Goal: Use online tool/utility: Use online tool/utility

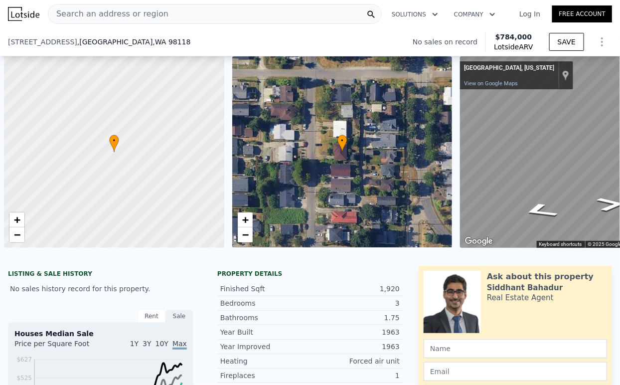
scroll to position [0, 4]
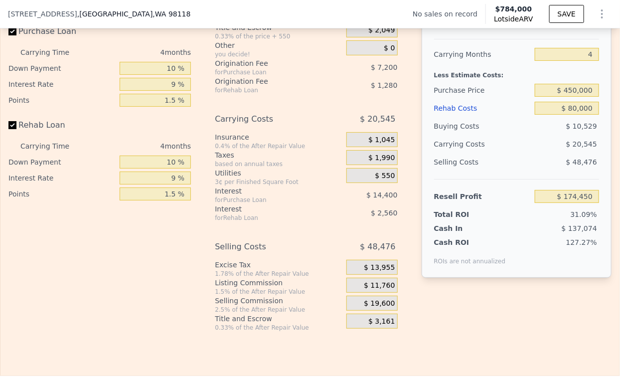
type input "6"
type input "$ 0"
type input "$ 30,000"
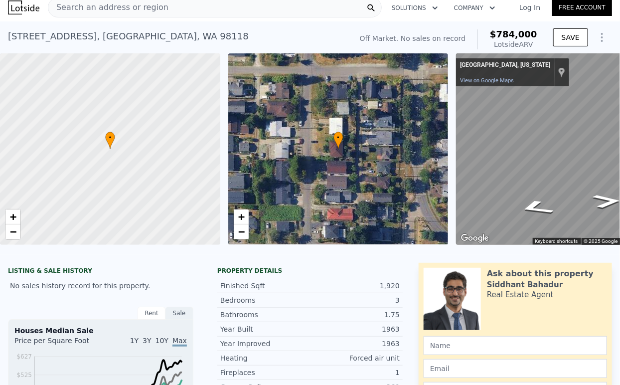
scroll to position [3, 0]
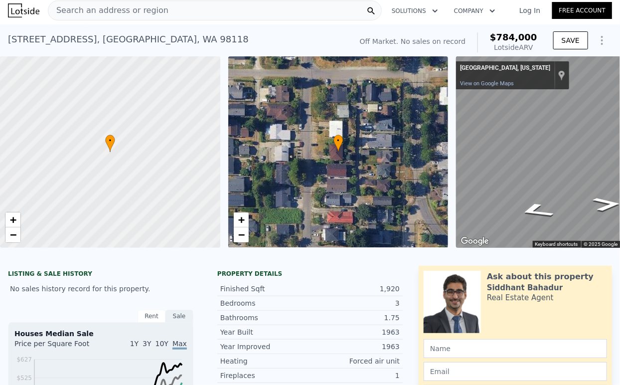
click at [191, 8] on div "Search an address or region" at bounding box center [215, 10] width 334 height 20
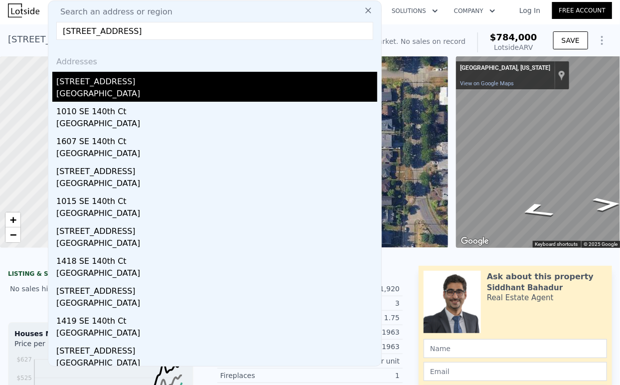
type input "1509 SE 140th Ct, Vancouver, WA 98683"
click at [109, 82] on div "1509 SE 140th Ct" at bounding box center [216, 80] width 321 height 16
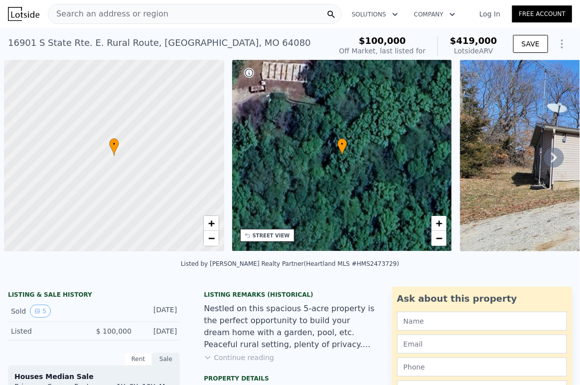
scroll to position [0, 4]
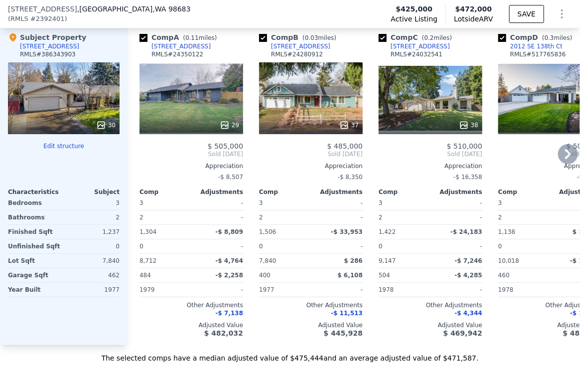
scroll to position [1214, 0]
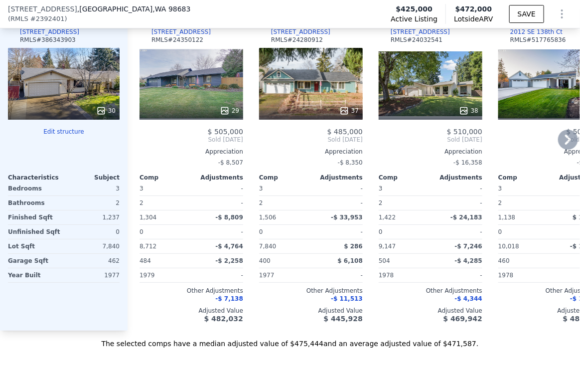
click at [563, 149] on icon at bounding box center [568, 140] width 20 height 20
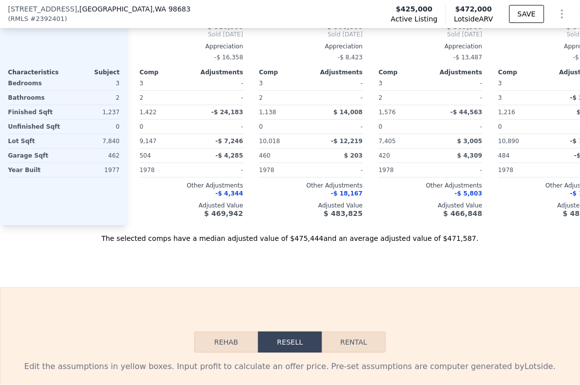
scroll to position [1435, 0]
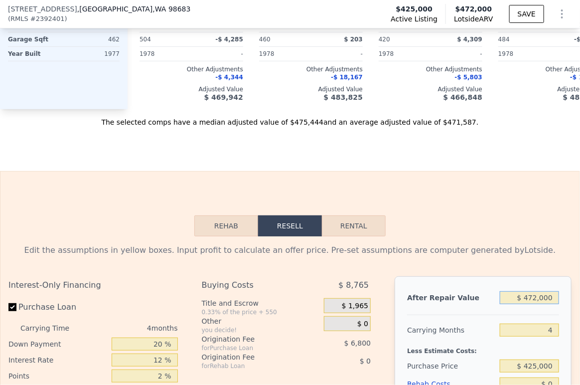
drag, startPoint x: 532, startPoint y: 309, endPoint x: 524, endPoint y: 310, distance: 8.0
click at [524, 304] on input "$ 472,000" at bounding box center [529, 297] width 59 height 13
click at [529, 315] on div at bounding box center [483, 310] width 152 height 8
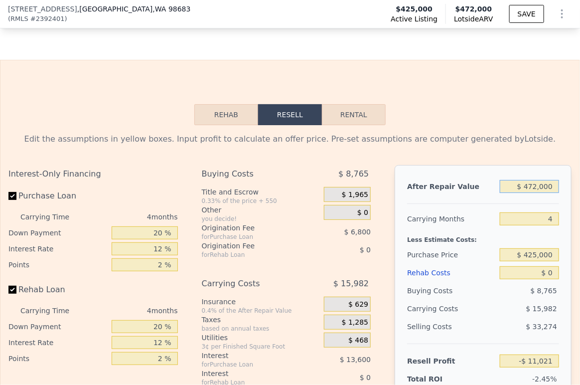
click at [528, 193] on input "$ 472,000" at bounding box center [529, 186] width 59 height 13
drag, startPoint x: 531, startPoint y: 201, endPoint x: 526, endPoint y: 201, distance: 5.5
click at [526, 193] on input "$ 472,000" at bounding box center [529, 186] width 59 height 13
type input "$ 470,000"
type input "-$ 12,880"
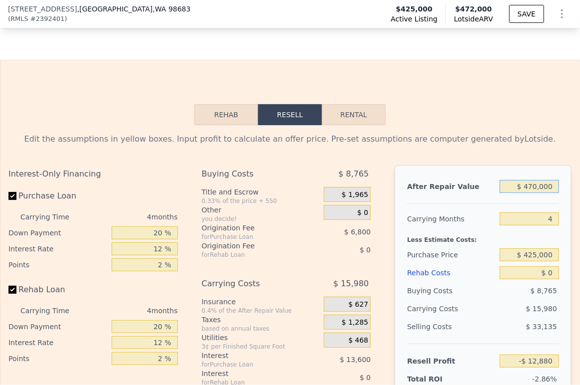
type input "$ 470,000"
click at [524, 221] on div "After Repair Value $ 470,000 Carrying Months 4 Less Estimate Costs: Purchase Pr…" at bounding box center [483, 303] width 177 height 277
click at [148, 241] on div "20 %" at bounding box center [145, 233] width 66 height 16
click at [146, 255] on input "12 %" at bounding box center [145, 248] width 66 height 13
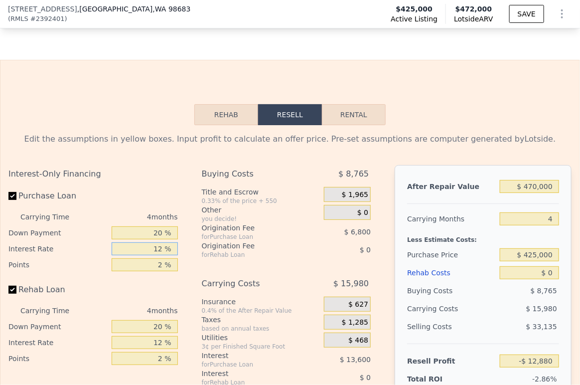
click at [146, 255] on input "12 %" at bounding box center [145, 248] width 66 height 13
type input "9 %"
type input "-$ 9,480"
type input "9 %"
click at [141, 239] on input "20 %" at bounding box center [145, 232] width 66 height 13
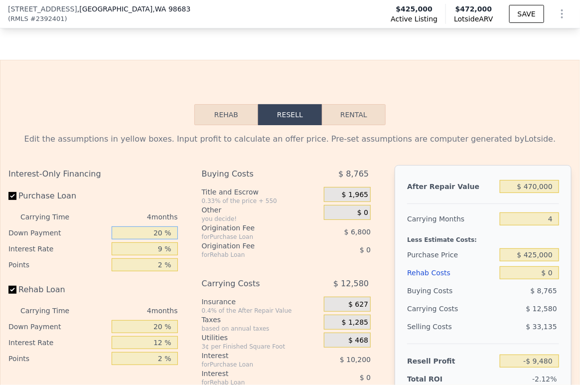
click at [141, 239] on input "20 %" at bounding box center [145, 232] width 66 height 13
type input "10 %"
type input "-$ 11,606"
type input "10 %"
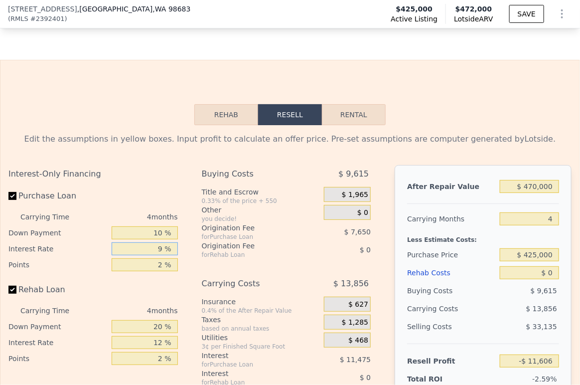
click at [153, 255] on input "9 %" at bounding box center [145, 248] width 66 height 13
click at [155, 271] on input "2 %" at bounding box center [145, 264] width 66 height 13
type input "1 %"
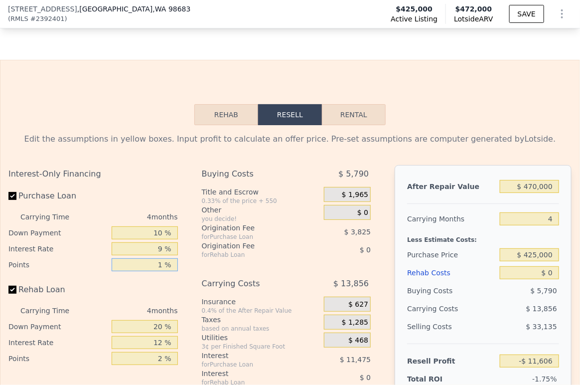
type input "-$ 7,781"
type input "1.5 %"
type input "-$ 9,694"
type input "1.5 %"
click at [148, 333] on input "20 %" at bounding box center [145, 326] width 66 height 13
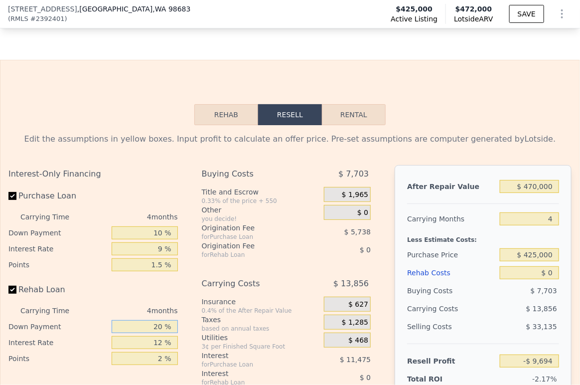
click at [148, 333] on input "20 %" at bounding box center [145, 326] width 66 height 13
type input "10 %"
click at [151, 349] on input "12 %" at bounding box center [145, 342] width 66 height 13
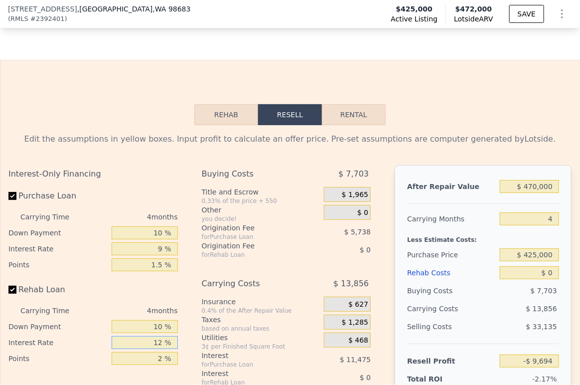
click at [151, 349] on input "12 %" at bounding box center [145, 342] width 66 height 13
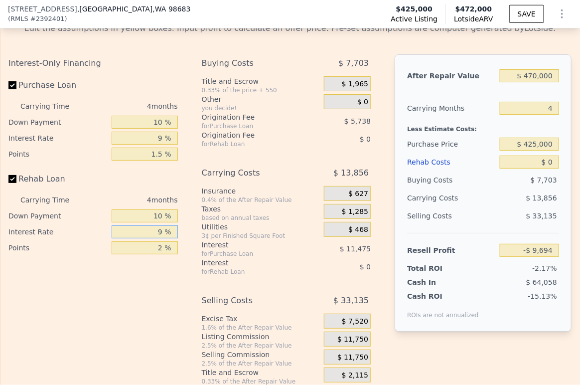
type input "9 %"
click at [156, 254] on input "2 %" at bounding box center [145, 247] width 66 height 13
type input "1.5 %"
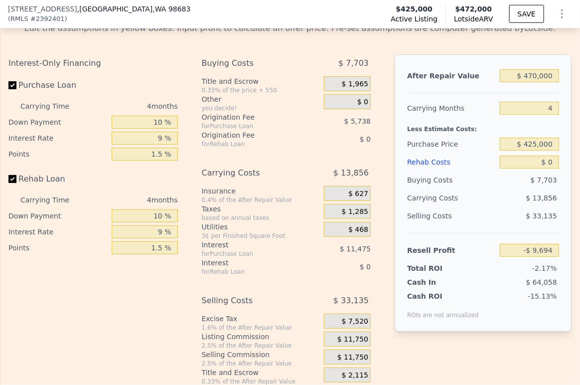
click at [349, 344] on span "$ 11,750" at bounding box center [352, 339] width 31 height 9
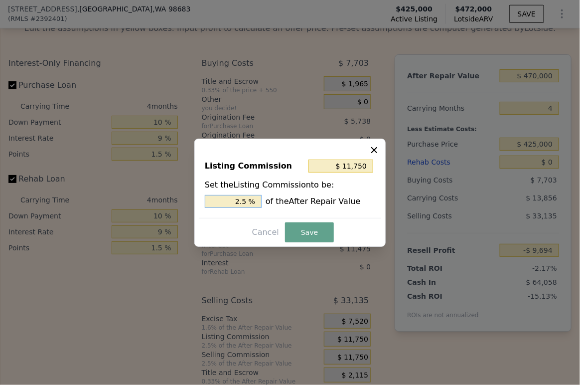
drag, startPoint x: 241, startPoint y: 204, endPoint x: 236, endPoint y: 206, distance: 5.7
click at [236, 206] on input "2.5 %" at bounding box center [233, 201] width 57 height 13
type input "$ 7,050"
type input "1.5 %"
click at [309, 233] on button "Save" at bounding box center [309, 232] width 49 height 20
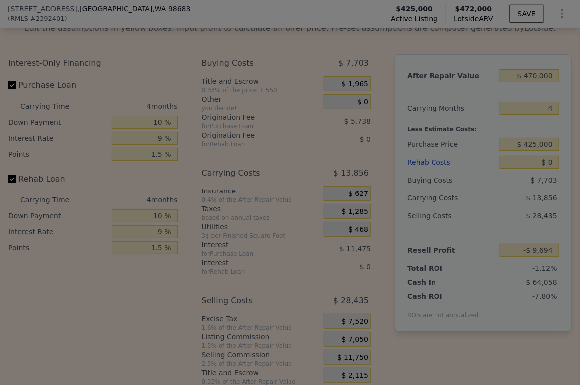
type input "-$ 4,994"
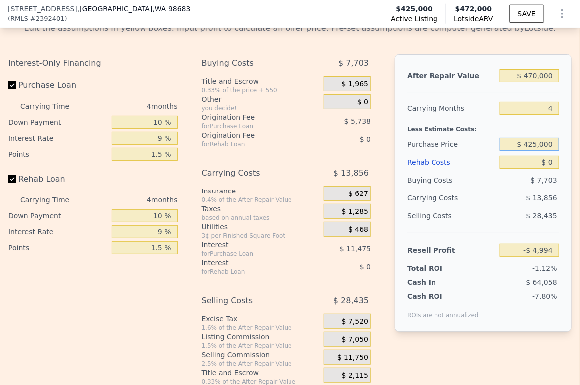
drag, startPoint x: 550, startPoint y: 159, endPoint x: 514, endPoint y: 158, distance: 35.9
click at [514, 150] on input "$ 425,000" at bounding box center [529, 144] width 59 height 13
type input "$ 250,000"
click at [525, 168] on input "$ 0" at bounding box center [529, 161] width 59 height 13
type input "$ 177,675"
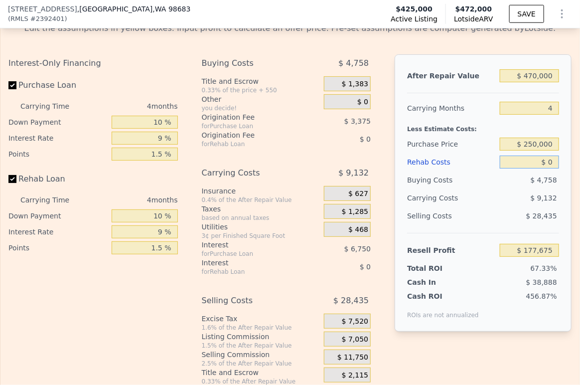
drag, startPoint x: 550, startPoint y: 174, endPoint x: 534, endPoint y: 176, distance: 16.0
click at [534, 168] on input "$ 0" at bounding box center [529, 161] width 59 height 13
type input "$ 6"
type input "$ 177,669"
type input "$ 60"
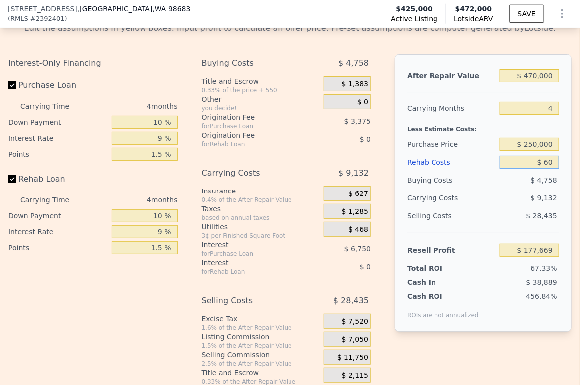
type input "$ 177,614"
type input "$ 60,000"
type input "$ 115,245"
type input "$ 60,000"
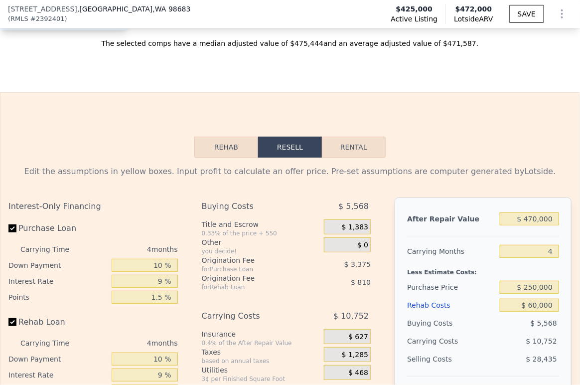
scroll to position [1546, 0]
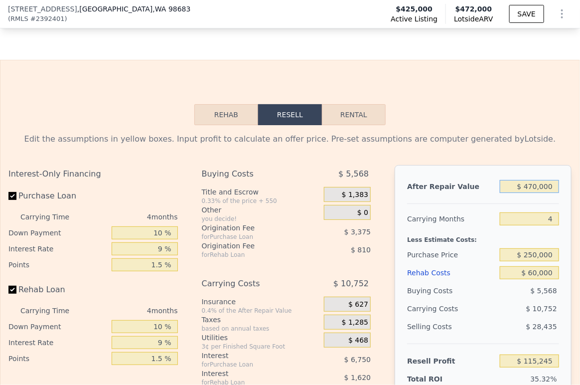
click at [525, 193] on input "$ 470,000" at bounding box center [529, 186] width 59 height 13
type input "$ 51"
type input "-$ 326,195"
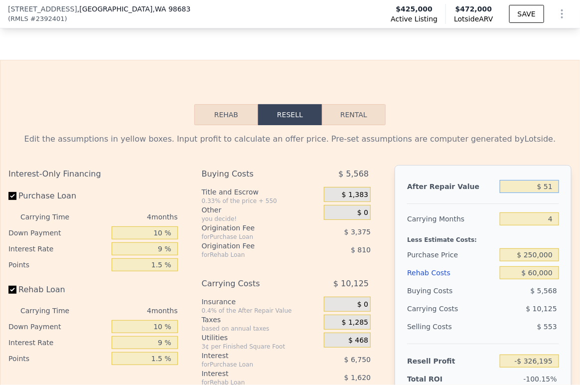
type input "$ 510"
type input "-$ 325,765"
type input "$ 510,000"
type input "$ 152,819"
click at [491, 263] on div "Purchase Price $ 250,000" at bounding box center [483, 255] width 152 height 18
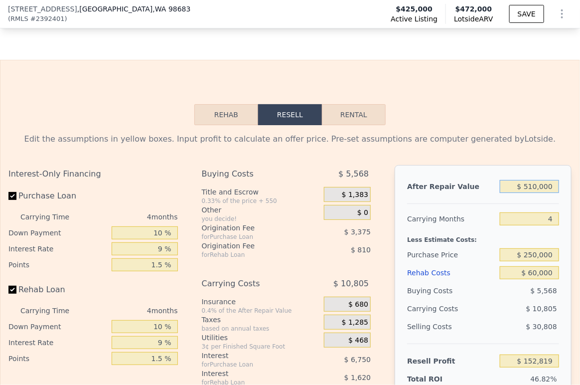
click at [538, 193] on input "$ 510,000" at bounding box center [529, 186] width 59 height 13
type input "$ 47"
type input "-$ 326,199"
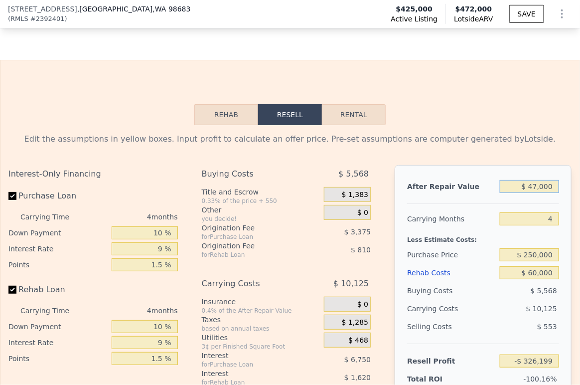
type input "$ 470,000"
type input "$ 115,245"
type input "$ 470,000"
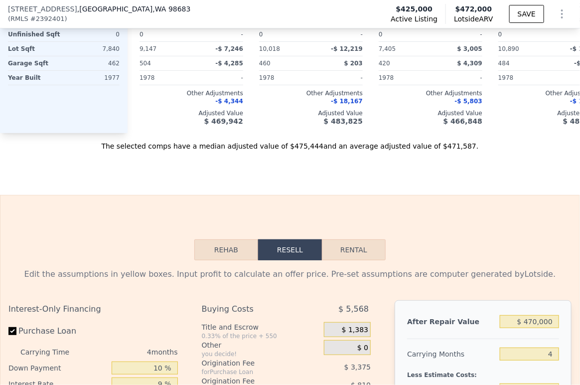
scroll to position [1325, 0]
